Goal: Transaction & Acquisition: Purchase product/service

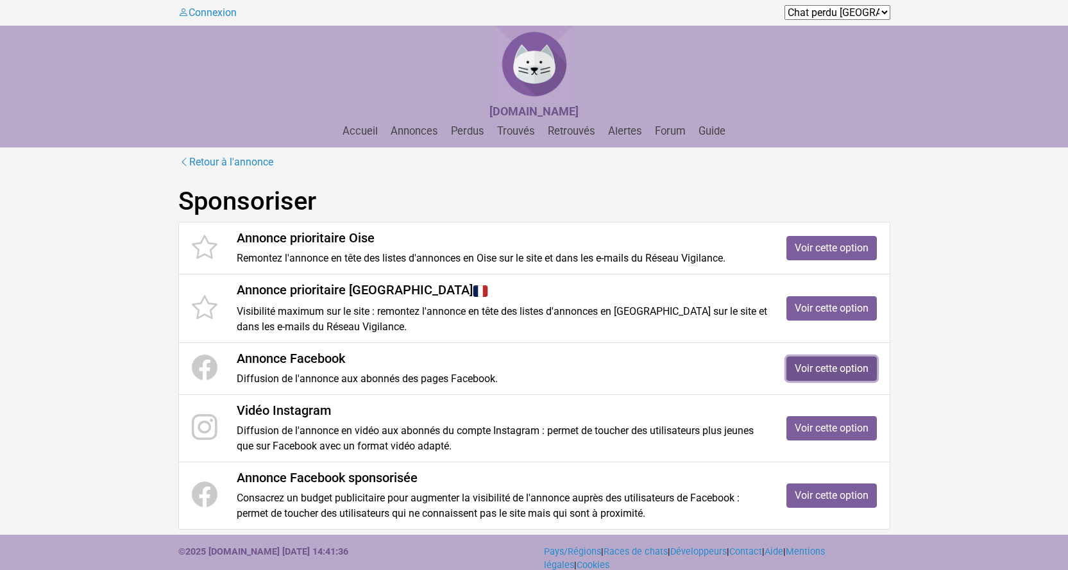
click at [816, 370] on link "Voir cette option" at bounding box center [832, 369] width 90 height 24
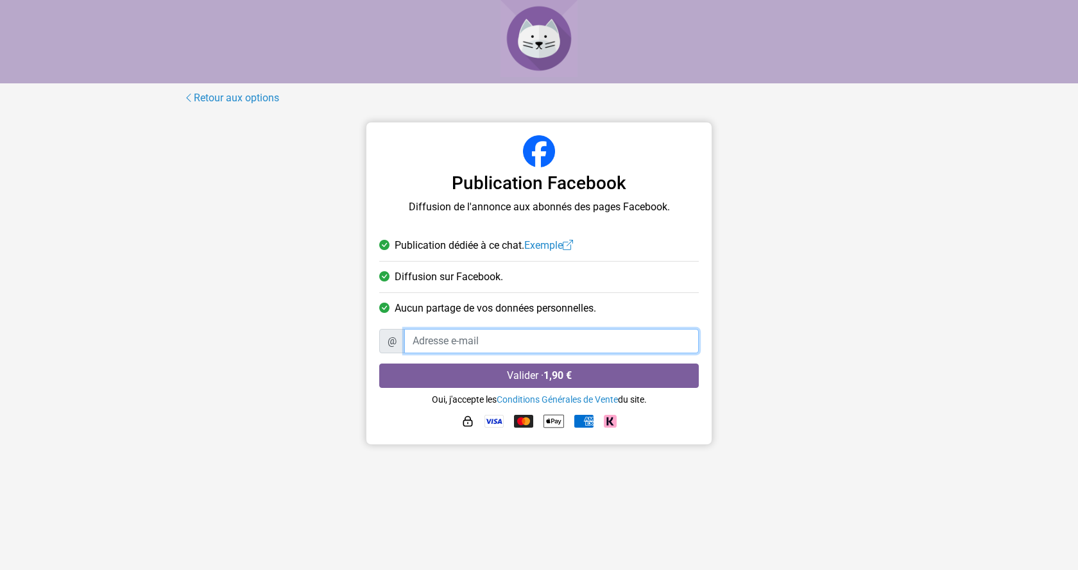
click at [570, 345] on input "Adresse e-mail" at bounding box center [551, 341] width 294 height 24
type input "[EMAIL_ADDRESS][DOMAIN_NAME]"
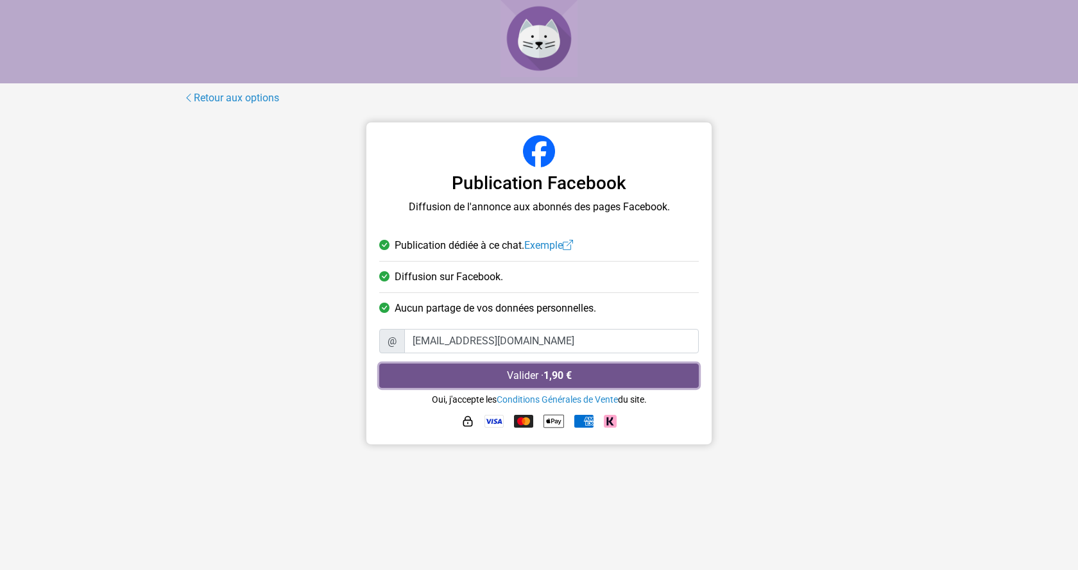
click at [595, 377] on button "Valider · 1,90 €" at bounding box center [538, 376] width 319 height 24
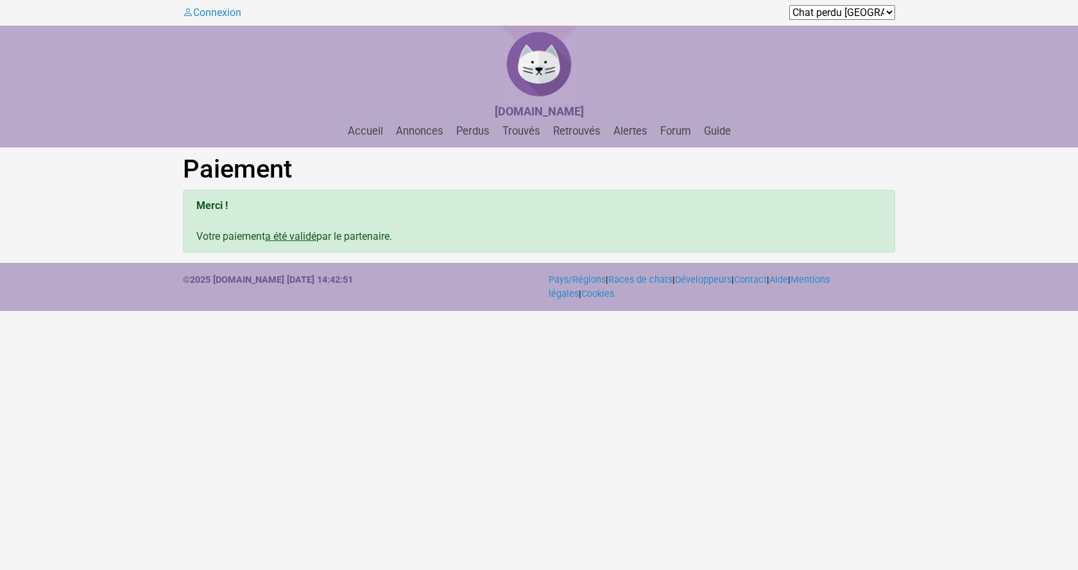
click at [858, 2] on div "Connexion Chat perdu Algérie Chat perdu Andorre Chat perdu Belgique Chat perdu …" at bounding box center [538, 13] width 731 height 26
click at [862, 20] on form "Chat perdu Algérie Chat perdu Andorre Chat perdu Belgique Chat perdu Cameroun C…" at bounding box center [722, 12] width 346 height 15
click at [877, 17] on select "Chat perdu Algérie Chat perdu Andorre Chat perdu Belgique Chat perdu Cameroun C…" at bounding box center [842, 12] width 106 height 15
